Goal: Complete application form: Complete application form

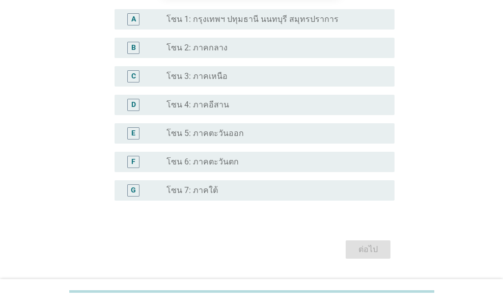
scroll to position [204, 0]
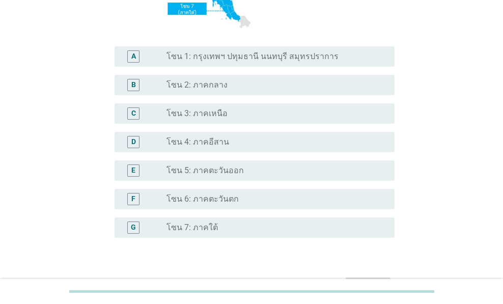
click at [247, 138] on div "radio_button_unchecked โซน 4: ภาคอีสาน" at bounding box center [272, 142] width 212 height 10
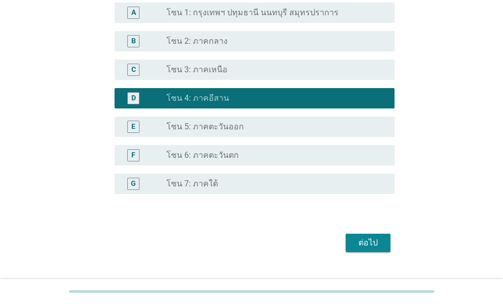
scroll to position [268, 0]
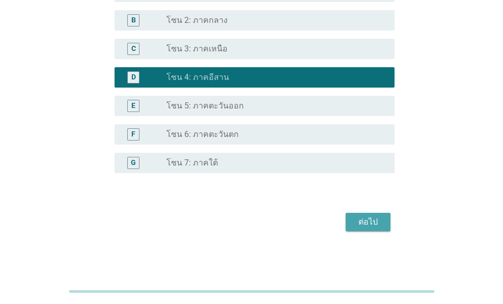
click at [377, 221] on div "ต่อไป" at bounding box center [368, 222] width 29 height 12
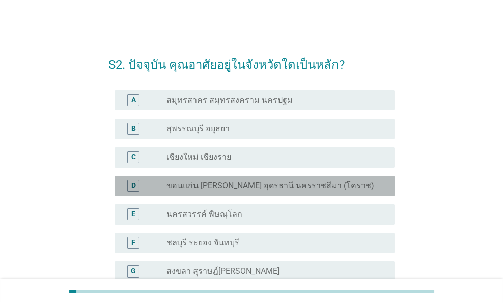
click at [296, 190] on label "ขอนแก่น [PERSON_NAME] อุดรธานี นครราชสีมา (โคราช)" at bounding box center [270, 186] width 208 height 10
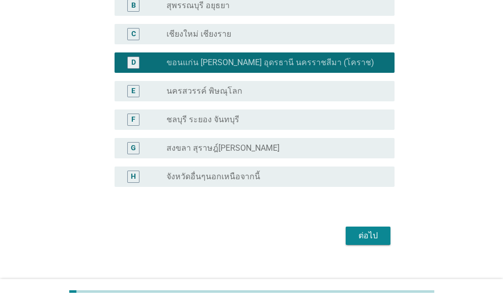
scroll to position [136, 0]
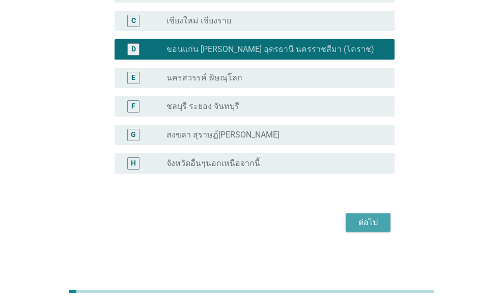
click at [376, 218] on div "ต่อไป" at bounding box center [368, 222] width 29 height 12
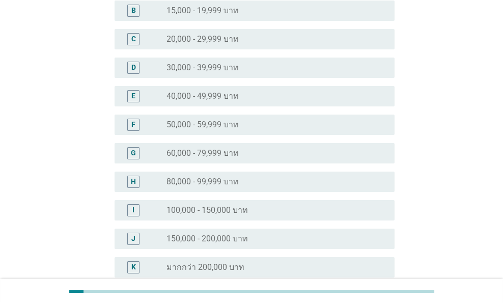
scroll to position [0, 0]
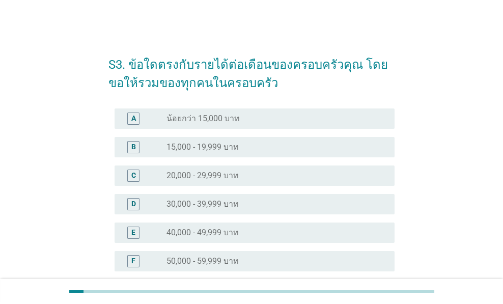
click at [245, 200] on div "radio_button_unchecked 30,000 - 39,999 บาท" at bounding box center [272, 204] width 212 height 10
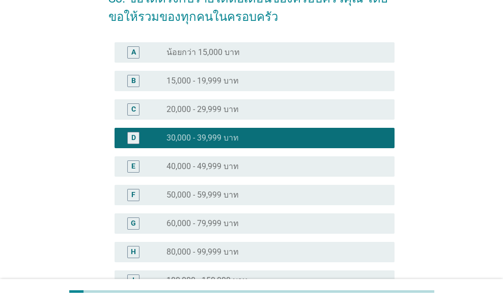
scroll to position [204, 0]
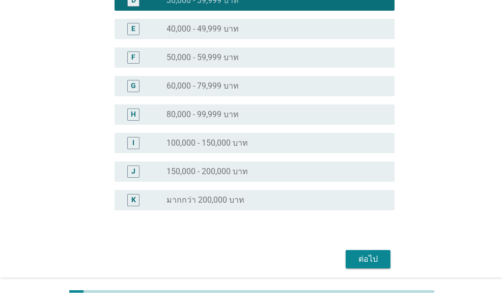
click at [370, 253] on div "ต่อไป" at bounding box center [368, 259] width 29 height 12
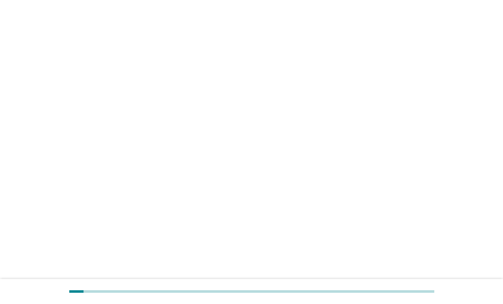
scroll to position [0, 0]
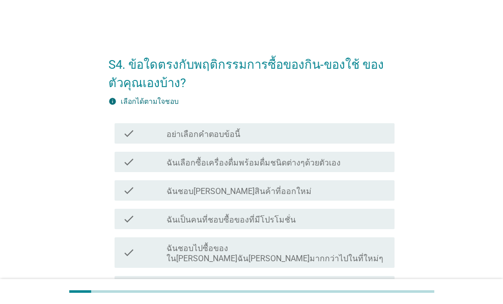
click at [320, 163] on label "ฉันเลือกซื้อเครื่องดื่มพร้อมดื่มชนิดต่างๆด้วยตัวเอง" at bounding box center [253, 163] width 174 height 10
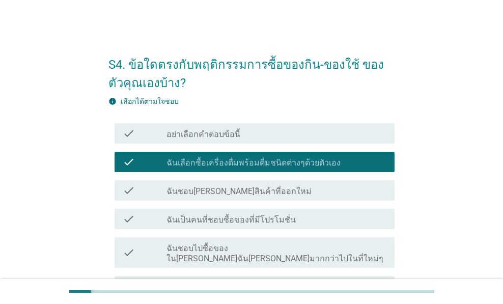
click at [292, 185] on div "check_box_outline_blank ฉันชอบ[PERSON_NAME]สินค้าที่ออกใหม่" at bounding box center [276, 190] width 220 height 12
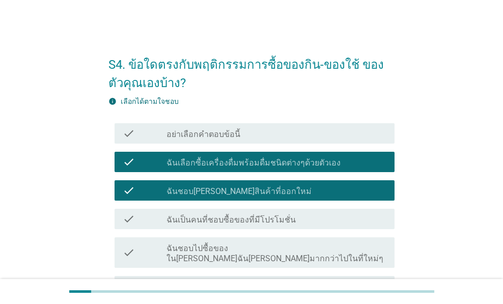
click at [307, 244] on label "ฉันชอบไปซื้อของใน[PERSON_NAME]ฉัน[PERSON_NAME]มากกว่าไปในที่ใหม่ๆ" at bounding box center [276, 253] width 220 height 20
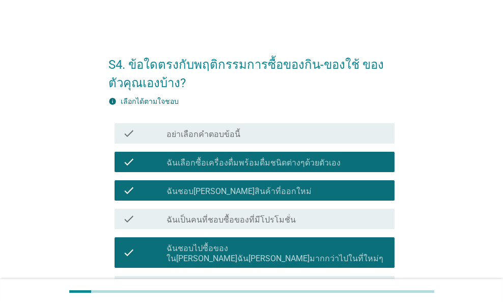
scroll to position [135, 0]
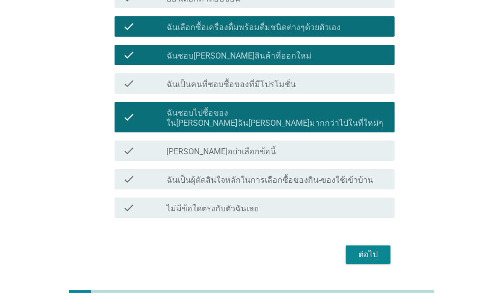
click at [306, 175] on label "ฉันเป็นผุ้ตัดสินใจหลักในการเลือกซื้อของกิน-ของใช้เข้าบ้าน" at bounding box center [269, 180] width 207 height 10
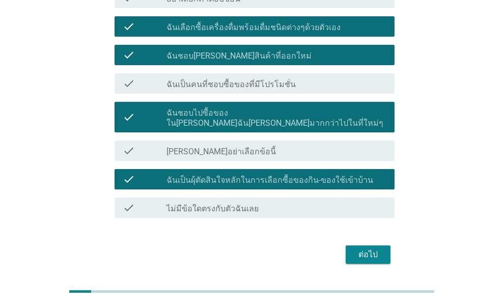
click at [260, 81] on label "ฉันเป็นคนที่ชอบซื้อของที่มีโปรโมชั่น" at bounding box center [230, 84] width 129 height 10
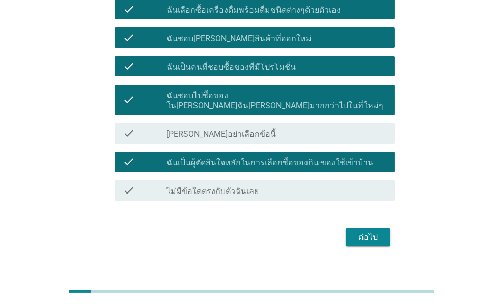
scroll to position [157, 0]
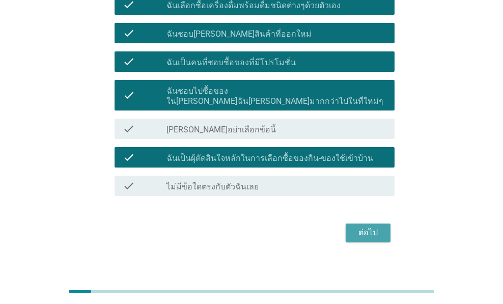
click at [369, 226] on div "ต่อไป" at bounding box center [368, 232] width 29 height 12
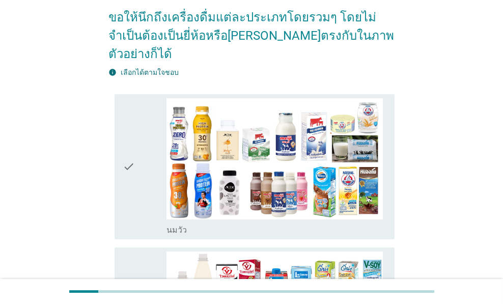
scroll to position [135, 0]
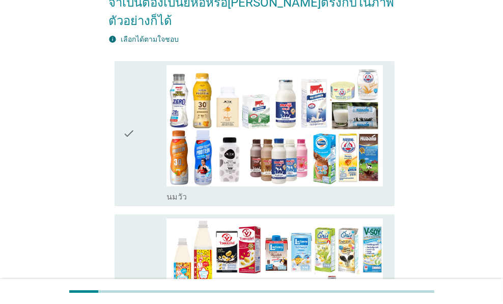
click at [244, 167] on div "check_box_outline_blank [PERSON_NAME]" at bounding box center [276, 133] width 220 height 137
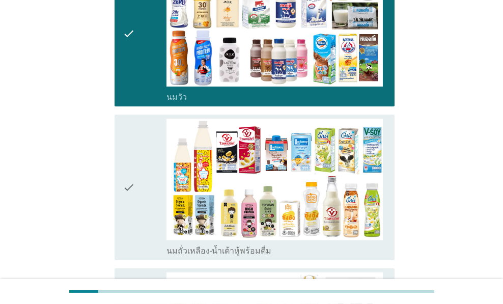
scroll to position [339, 0]
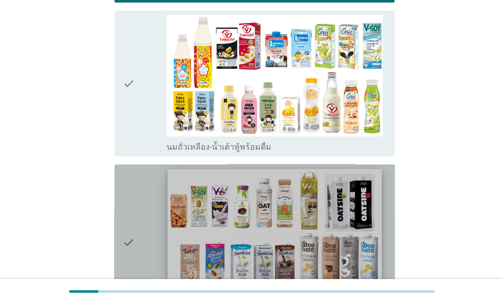
click at [305, 211] on img at bounding box center [274, 229] width 214 height 120
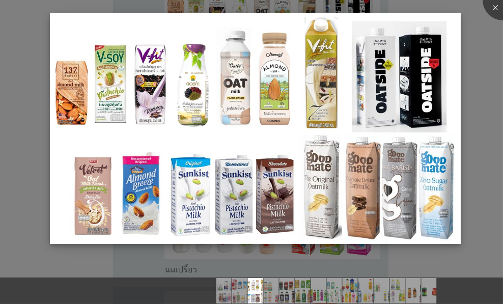
scroll to position [543, 0]
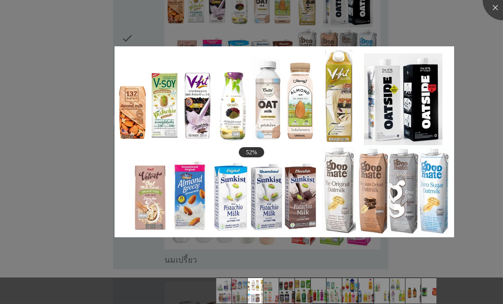
click at [471, 218] on div at bounding box center [251, 152] width 503 height 304
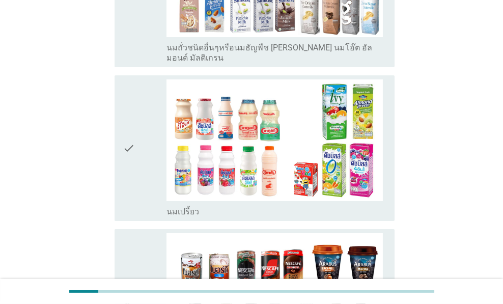
scroll to position [678, 0]
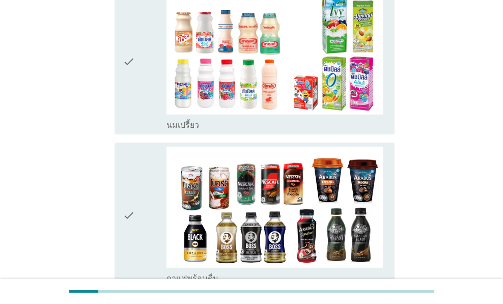
click at [134, 202] on icon "check" at bounding box center [129, 215] width 12 height 137
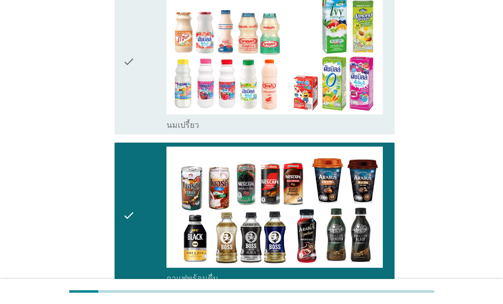
drag, startPoint x: 138, startPoint y: 82, endPoint x: 132, endPoint y: 82, distance: 5.6
click at [133, 82] on div "check" at bounding box center [145, 61] width 44 height 137
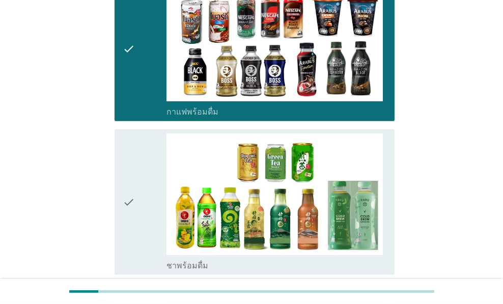
scroll to position [1017, 0]
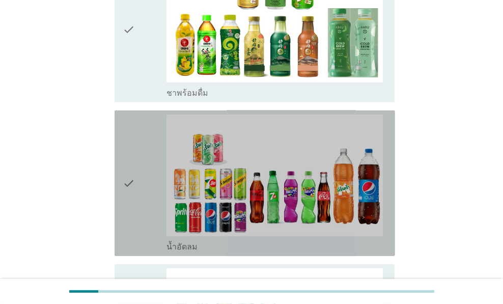
click at [139, 196] on div "check" at bounding box center [145, 183] width 44 height 137
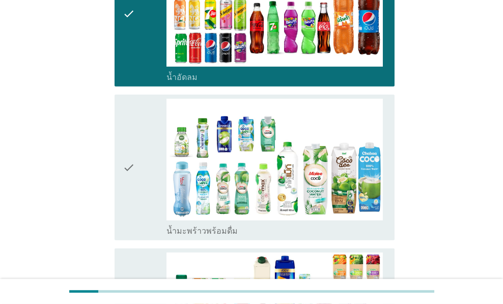
scroll to position [1357, 0]
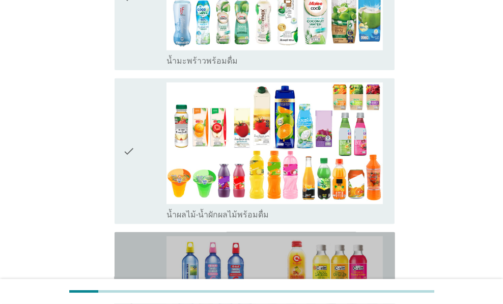
click at [153, 236] on div "check" at bounding box center [145, 304] width 44 height 137
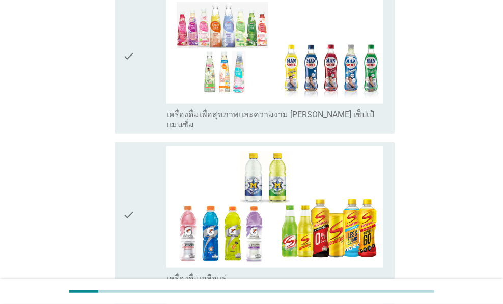
click at [149, 218] on div "check" at bounding box center [145, 214] width 44 height 137
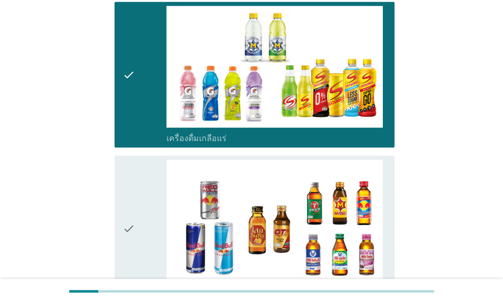
scroll to position [2104, 0]
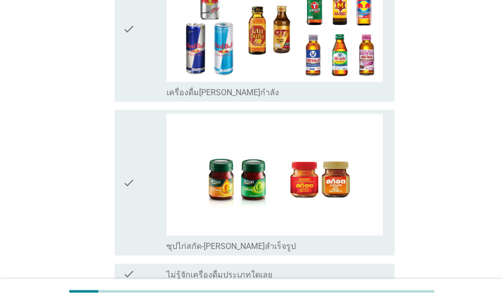
drag, startPoint x: 142, startPoint y: 183, endPoint x: 147, endPoint y: 190, distance: 8.5
click at [141, 183] on div "check" at bounding box center [145, 182] width 44 height 137
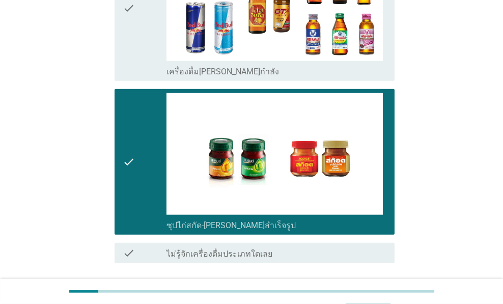
scroll to position [2161, 0]
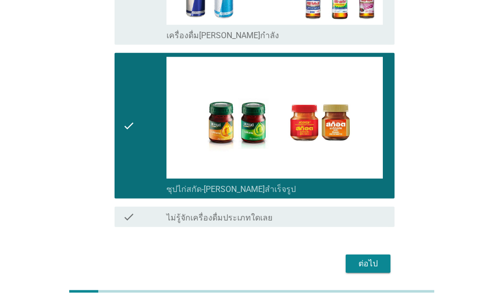
click at [370, 258] on div "ต่อไป" at bounding box center [368, 264] width 29 height 12
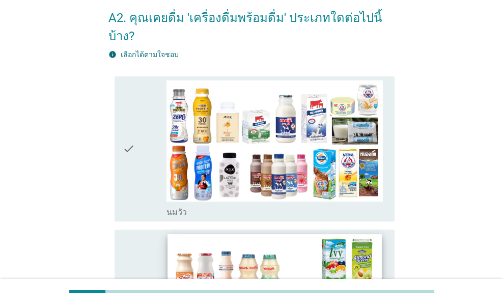
scroll to position [68, 0]
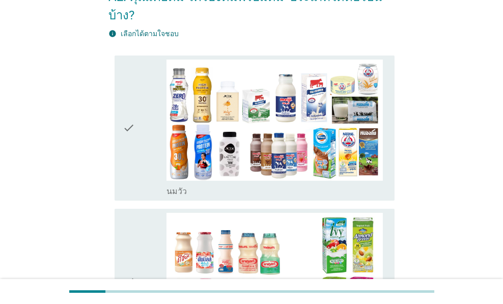
click at [130, 172] on icon "check" at bounding box center [129, 128] width 12 height 137
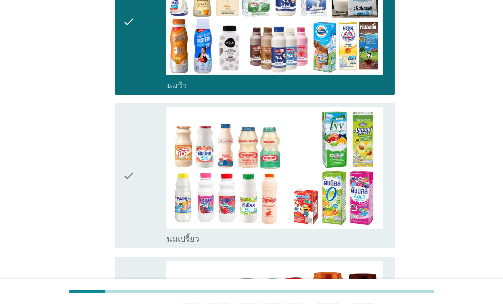
scroll to position [271, 0]
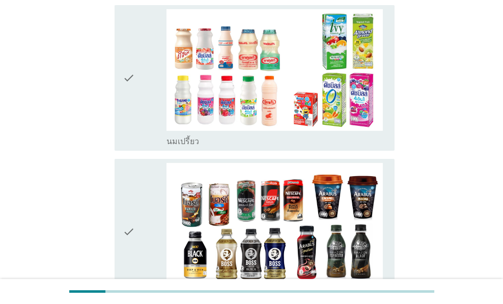
click at [133, 226] on icon "check" at bounding box center [129, 231] width 12 height 137
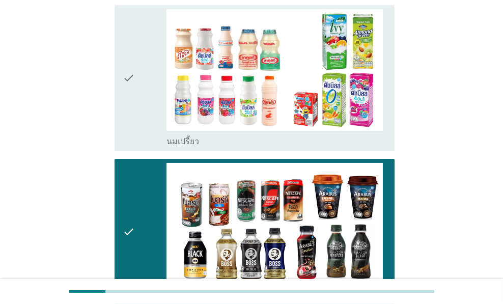
scroll to position [475, 0]
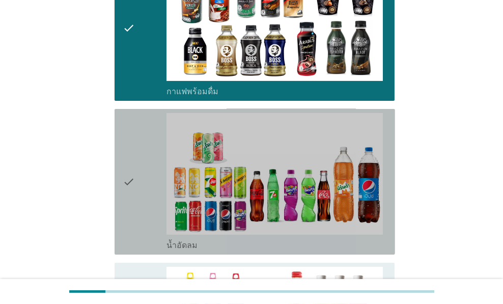
click at [146, 207] on div "check" at bounding box center [145, 181] width 44 height 137
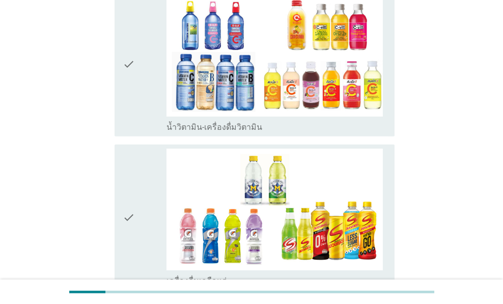
click at [146, 211] on div "check" at bounding box center [145, 217] width 44 height 137
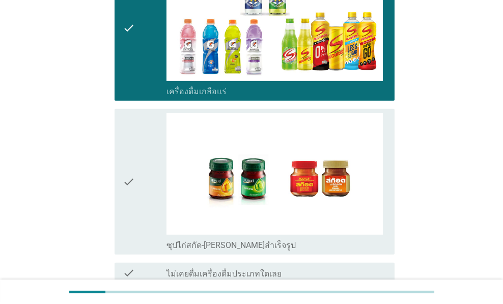
scroll to position [1013, 0]
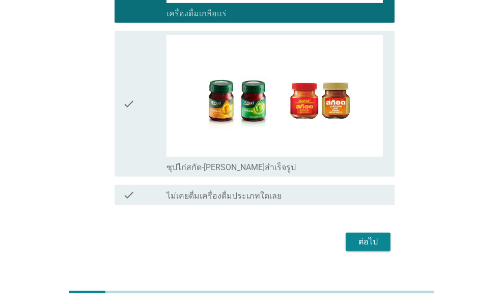
click at [362, 233] on button "ต่อไป" at bounding box center [368, 242] width 45 height 18
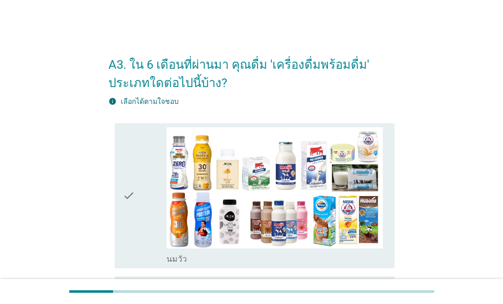
click at [139, 236] on div "check" at bounding box center [145, 195] width 44 height 137
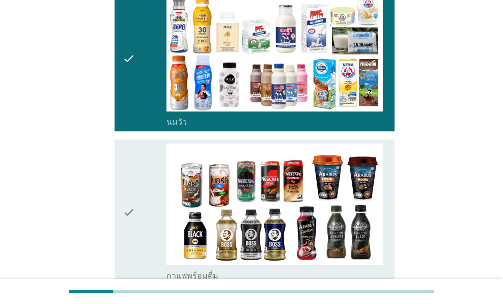
scroll to position [271, 0]
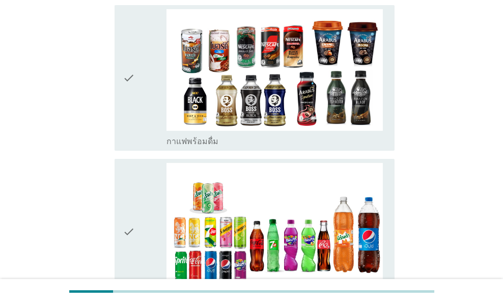
click at [127, 249] on icon "check" at bounding box center [129, 231] width 12 height 137
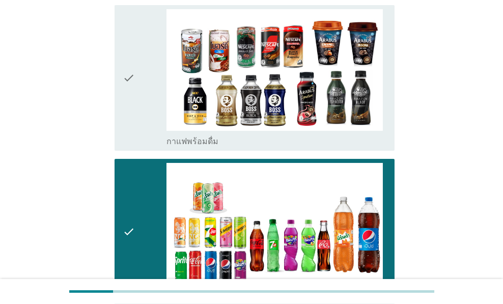
scroll to position [572, 0]
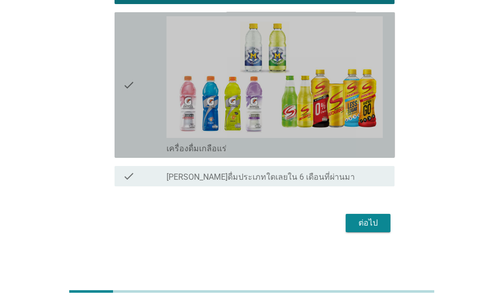
click at [143, 125] on div "check" at bounding box center [145, 84] width 44 height 137
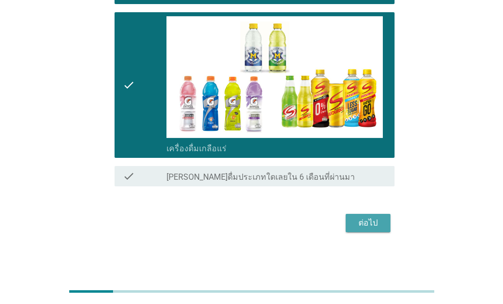
click at [372, 226] on div "ต่อไป" at bounding box center [368, 223] width 29 height 12
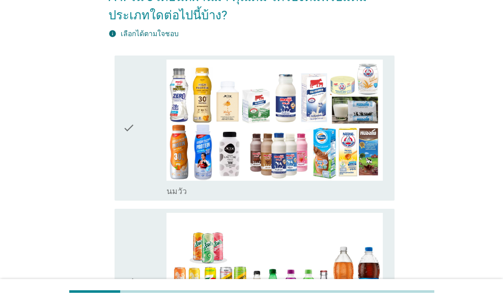
click at [146, 186] on div "check" at bounding box center [145, 128] width 44 height 137
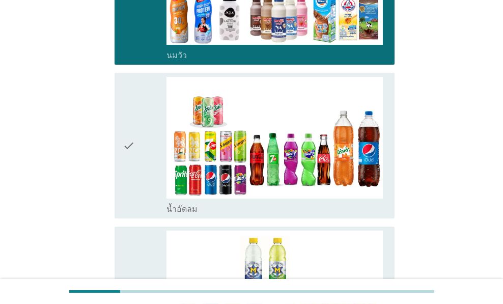
click at [146, 210] on div "check" at bounding box center [145, 145] width 44 height 137
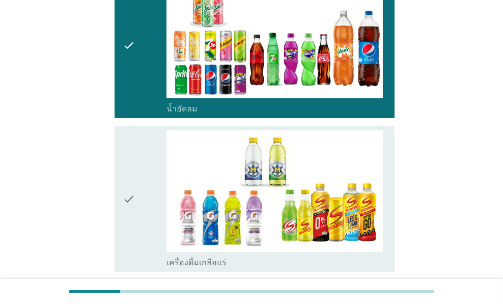
scroll to position [407, 0]
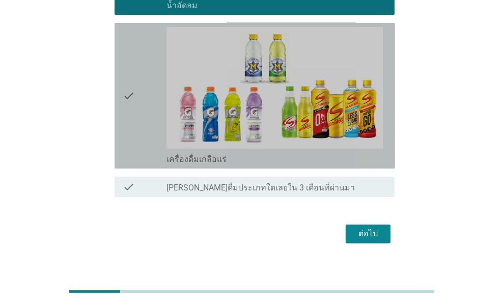
drag, startPoint x: 146, startPoint y: 144, endPoint x: 134, endPoint y: 145, distance: 11.2
click at [134, 145] on div "check" at bounding box center [145, 95] width 44 height 137
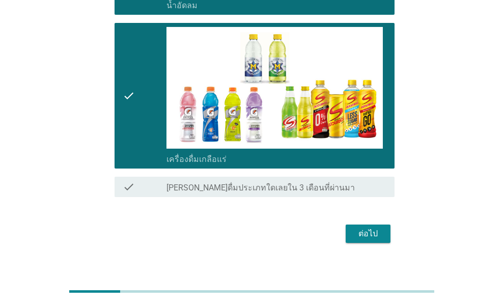
click at [359, 225] on button "ต่อไป" at bounding box center [368, 233] width 45 height 18
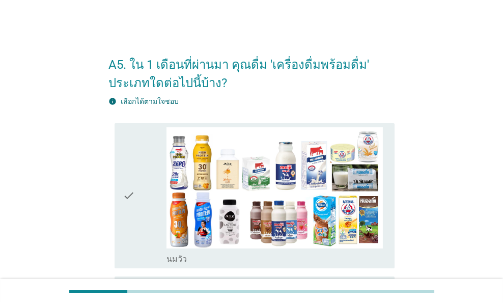
click at [146, 222] on div "check" at bounding box center [145, 195] width 44 height 137
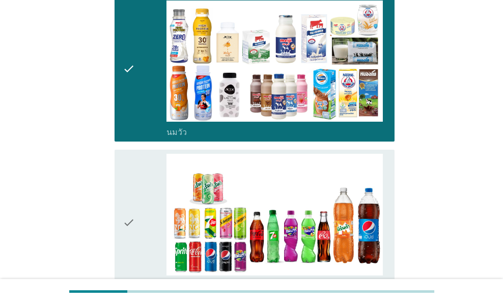
scroll to position [271, 0]
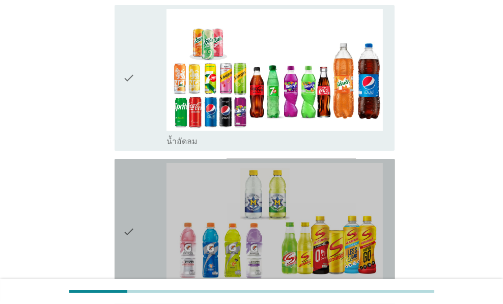
click at [155, 216] on div "check" at bounding box center [145, 231] width 44 height 137
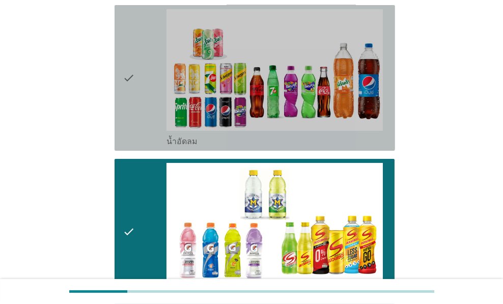
click at [154, 119] on div "check" at bounding box center [145, 77] width 44 height 137
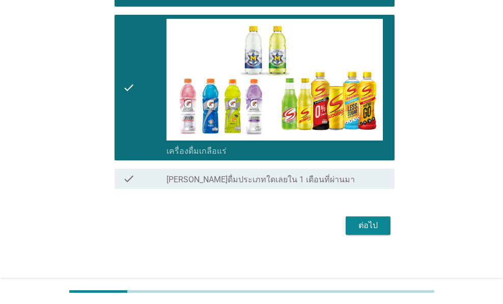
scroll to position [418, 0]
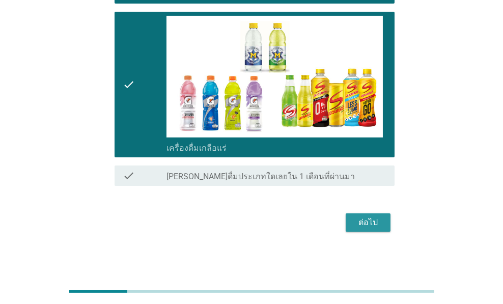
click at [389, 215] on button "ต่อไป" at bounding box center [368, 222] width 45 height 18
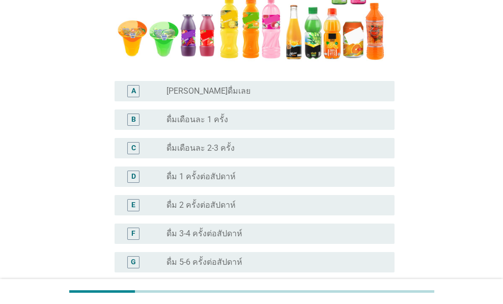
scroll to position [271, 0]
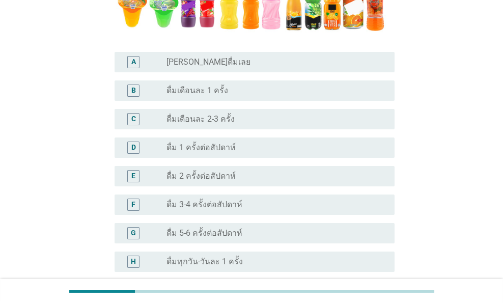
click at [224, 98] on div "B radio_button_unchecked ดื่มเดือนละ 1 ครั้ง" at bounding box center [255, 90] width 280 height 20
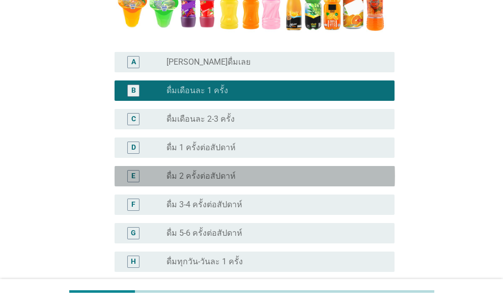
click at [273, 171] on div "radio_button_unchecked ดื่ม 2 ครั้งต่อสัปดาห์" at bounding box center [272, 176] width 212 height 10
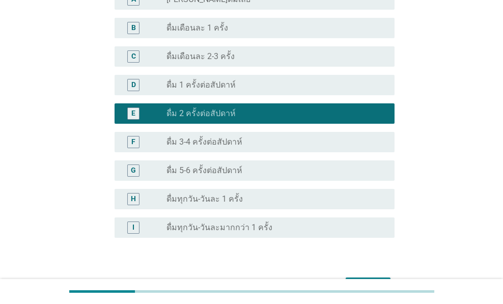
scroll to position [399, 0]
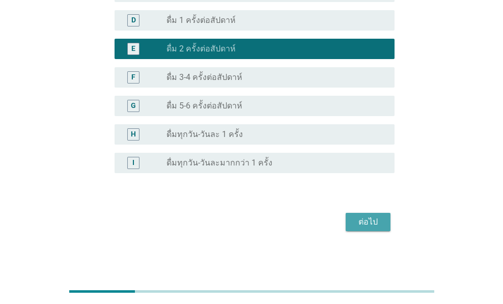
click at [352, 216] on button "ต่อไป" at bounding box center [368, 222] width 45 height 18
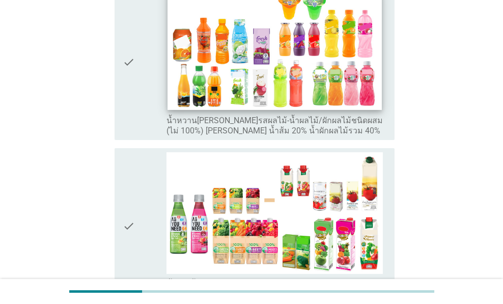
scroll to position [204, 0]
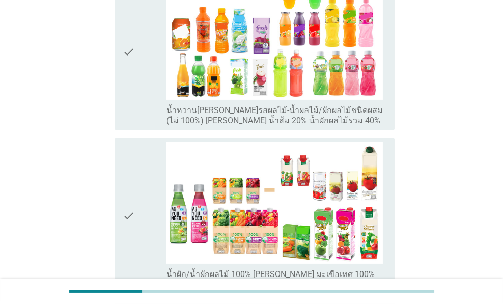
click at [152, 198] on div "check" at bounding box center [145, 216] width 44 height 148
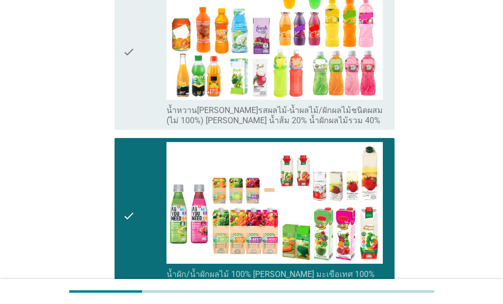
click at [146, 108] on div "check check_box_outline_blank น้ำหวาน[PERSON_NAME]รสผลไม้-น้ำผลไม้/ผักผลไม้ชนิด…" at bounding box center [255, 53] width 280 height 156
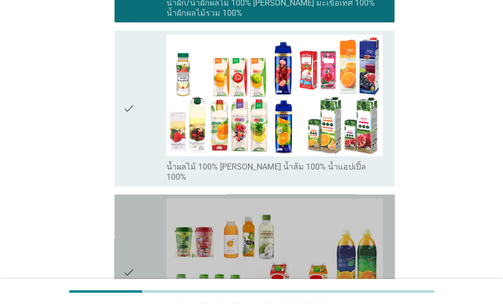
click at [156, 214] on div "check" at bounding box center [145, 272] width 44 height 148
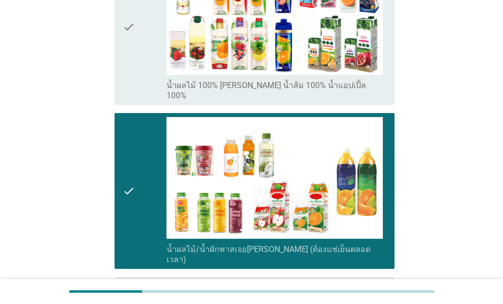
scroll to position [657, 0]
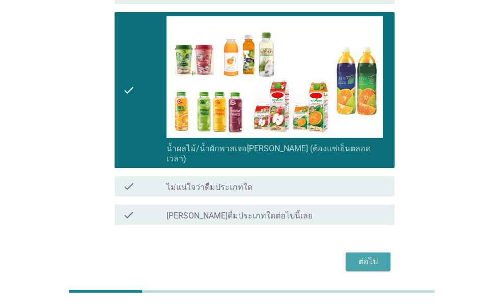
click at [367, 255] on div "ต่อไป" at bounding box center [368, 261] width 29 height 12
